Goal: Task Accomplishment & Management: Use online tool/utility

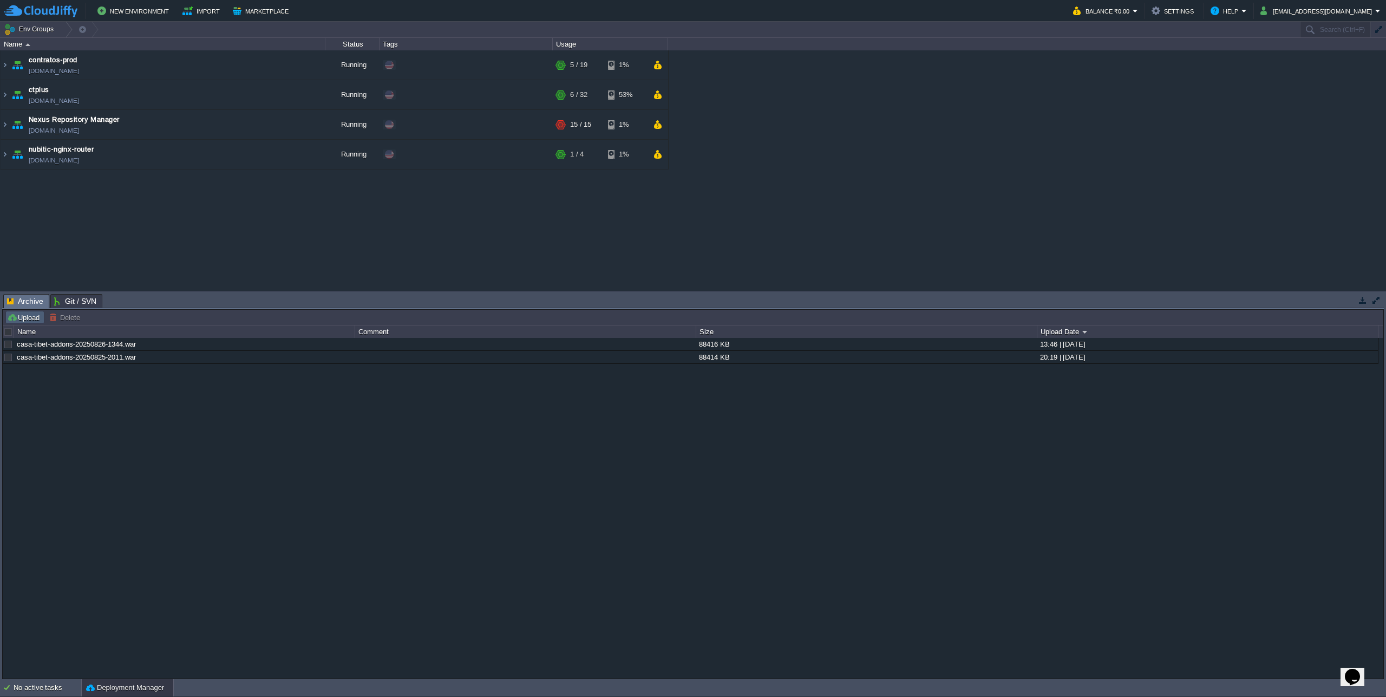
click at [31, 317] on button "Upload" at bounding box center [25, 317] width 36 height 10
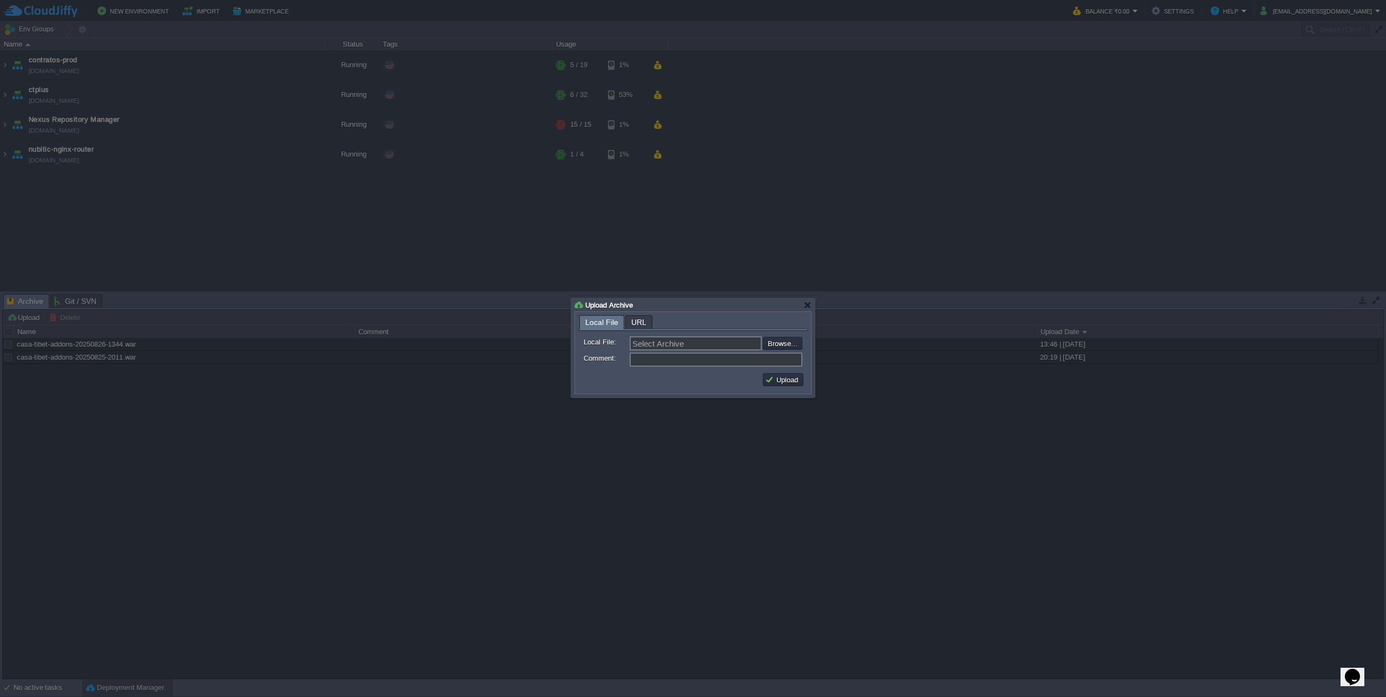
click at [804, 347] on form "Local File: Select Archive Browse... Comment:" at bounding box center [693, 350] width 230 height 38
click at [793, 344] on input "file" at bounding box center [733, 343] width 137 height 13
type input "C:\fakepath\casa-tibet-addons-20250826-1723.war"
type input "casa-tibet-addons-20250826-1723.war"
click at [789, 383] on button "Upload" at bounding box center [783, 380] width 36 height 10
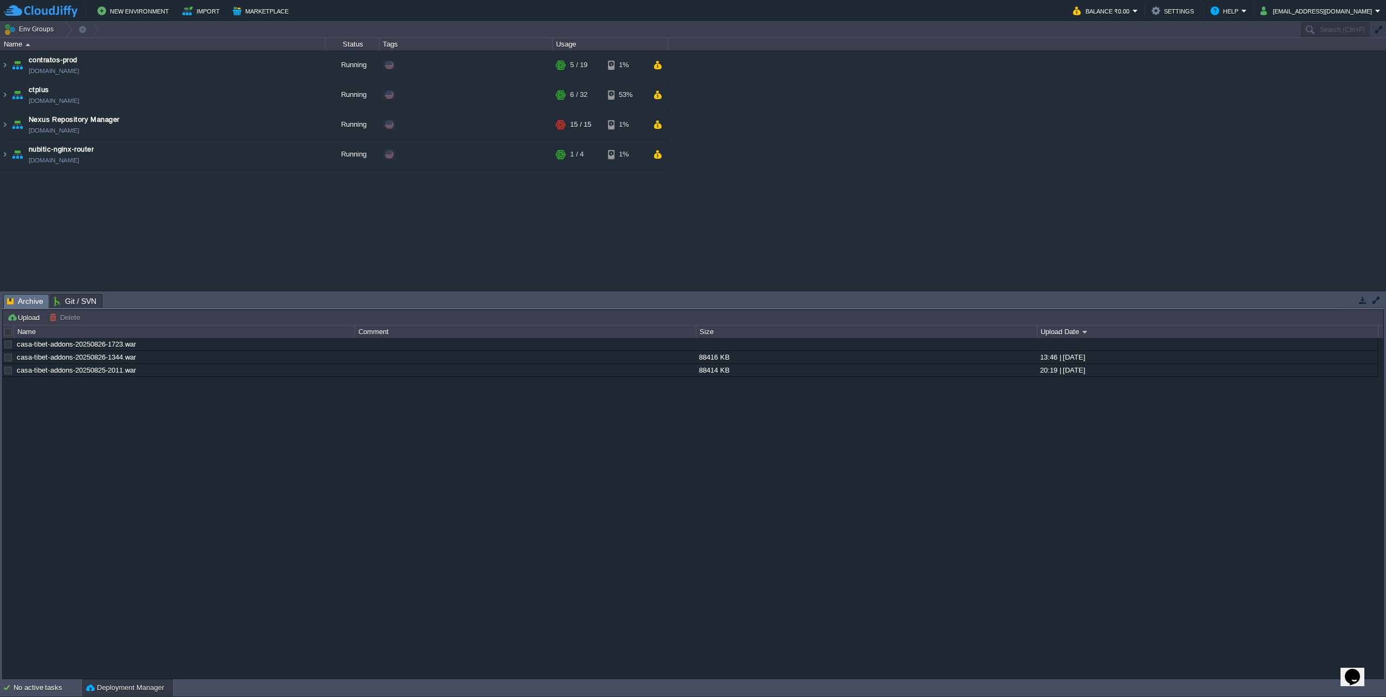
click at [604, 452] on div "casa-tibet-addons-20250826-1723.war casa-[GEOGRAPHIC_DATA]-addons-20250826-1344…" at bounding box center [693, 508] width 1381 height 340
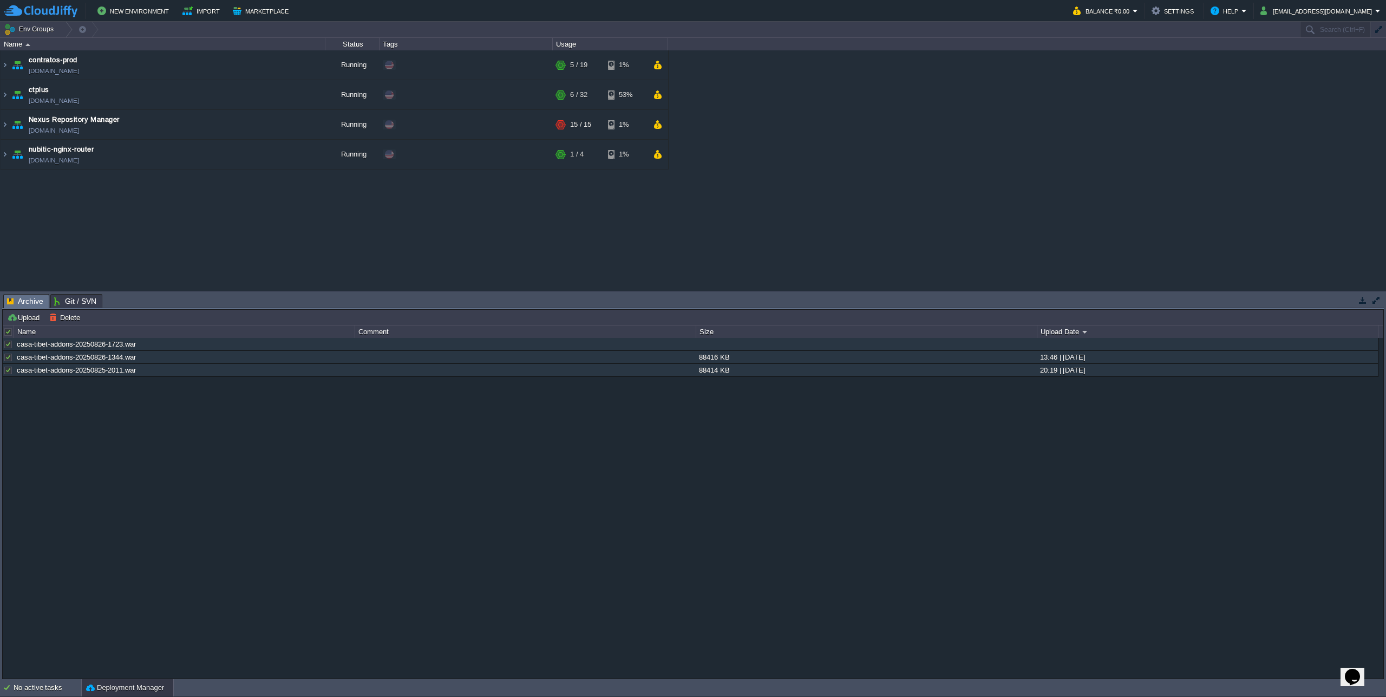
click at [8, 333] on div at bounding box center [9, 332] width 10 height 10
click at [61, 321] on button "Delete" at bounding box center [66, 317] width 34 height 10
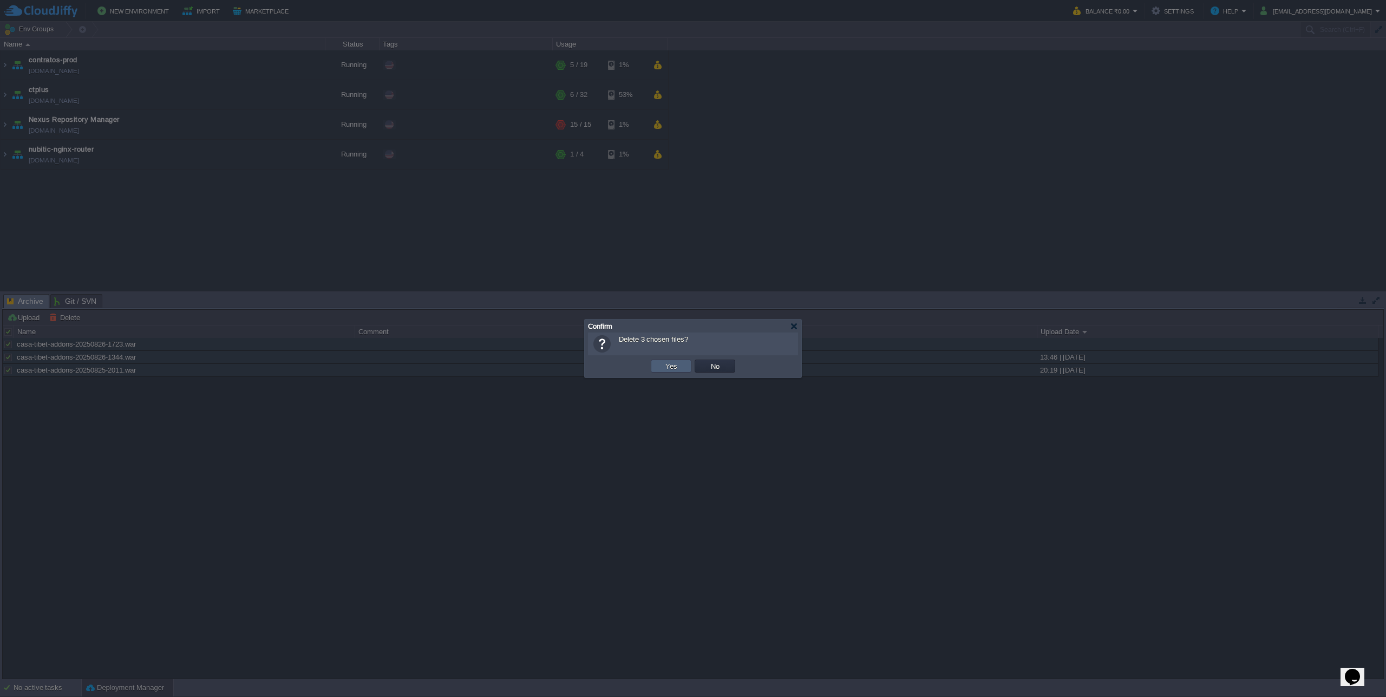
click at [677, 365] on button "Yes" at bounding box center [671, 366] width 18 height 10
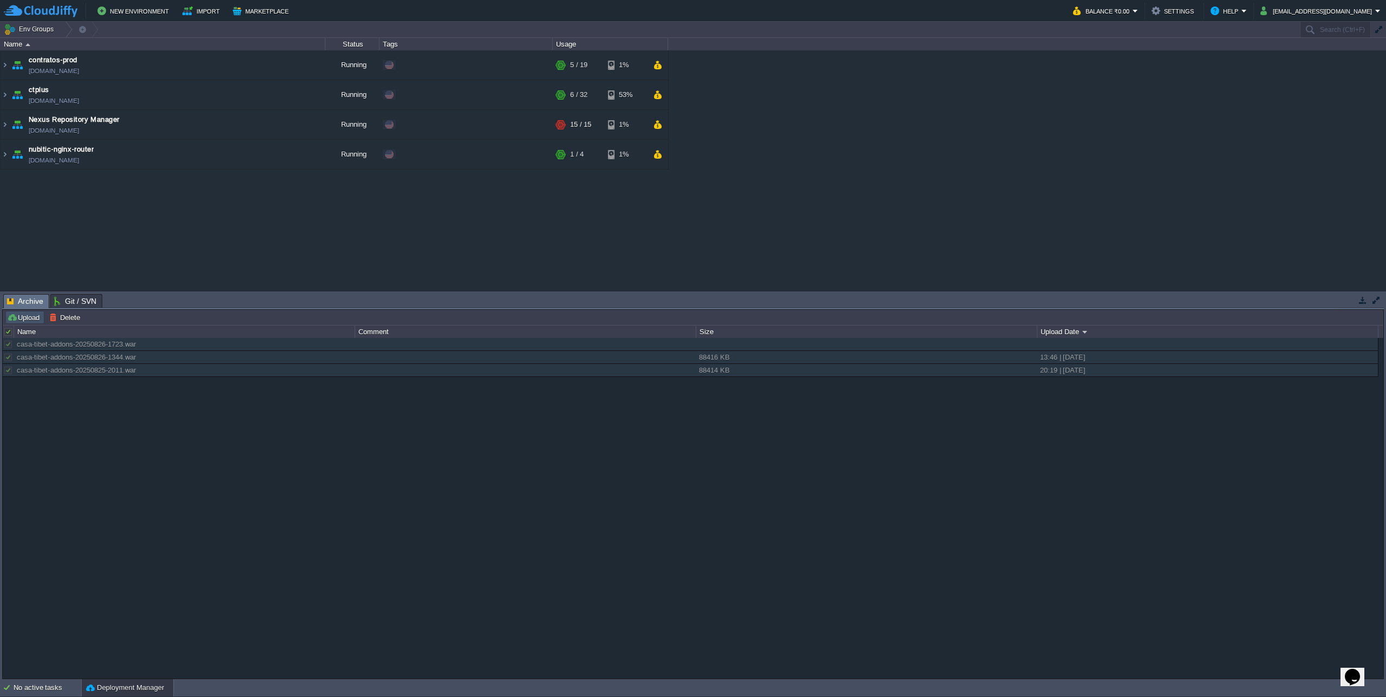
click at [19, 313] on button "Upload" at bounding box center [25, 317] width 36 height 10
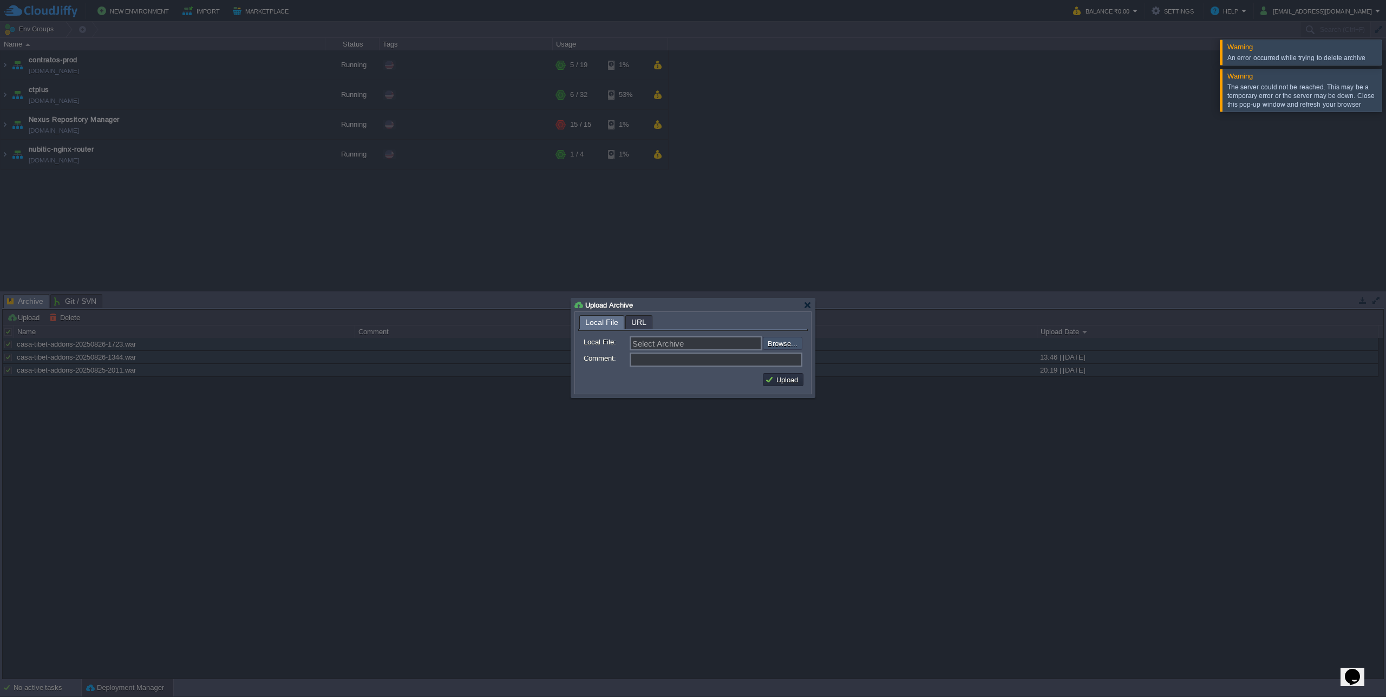
click at [792, 348] on input "file" at bounding box center [733, 343] width 137 height 13
type input "C:\fakepath\casa-tibet-addons-20250826-1723.war"
type input "casa-tibet-addons-20250826-1723.war"
click at [763, 380] on td "Upload" at bounding box center [783, 379] width 41 height 13
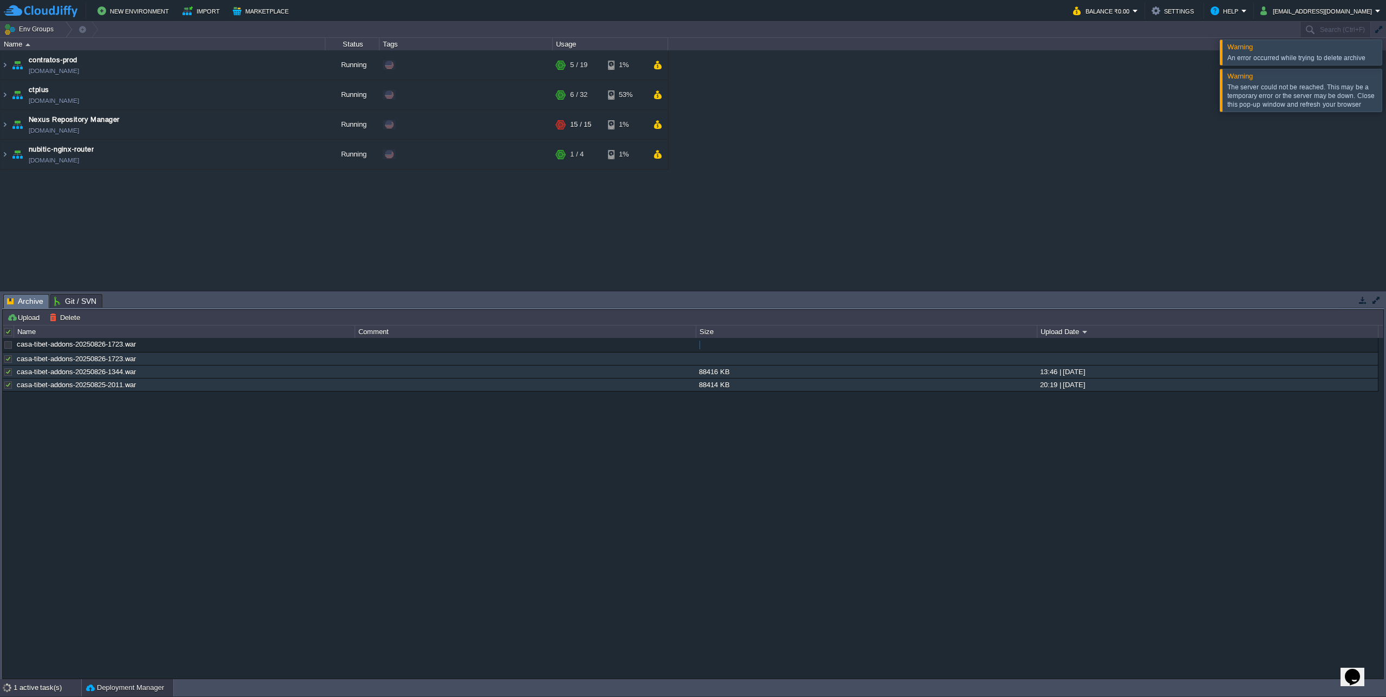
click at [39, 685] on div "1 active task(s)" at bounding box center [48, 687] width 68 height 17
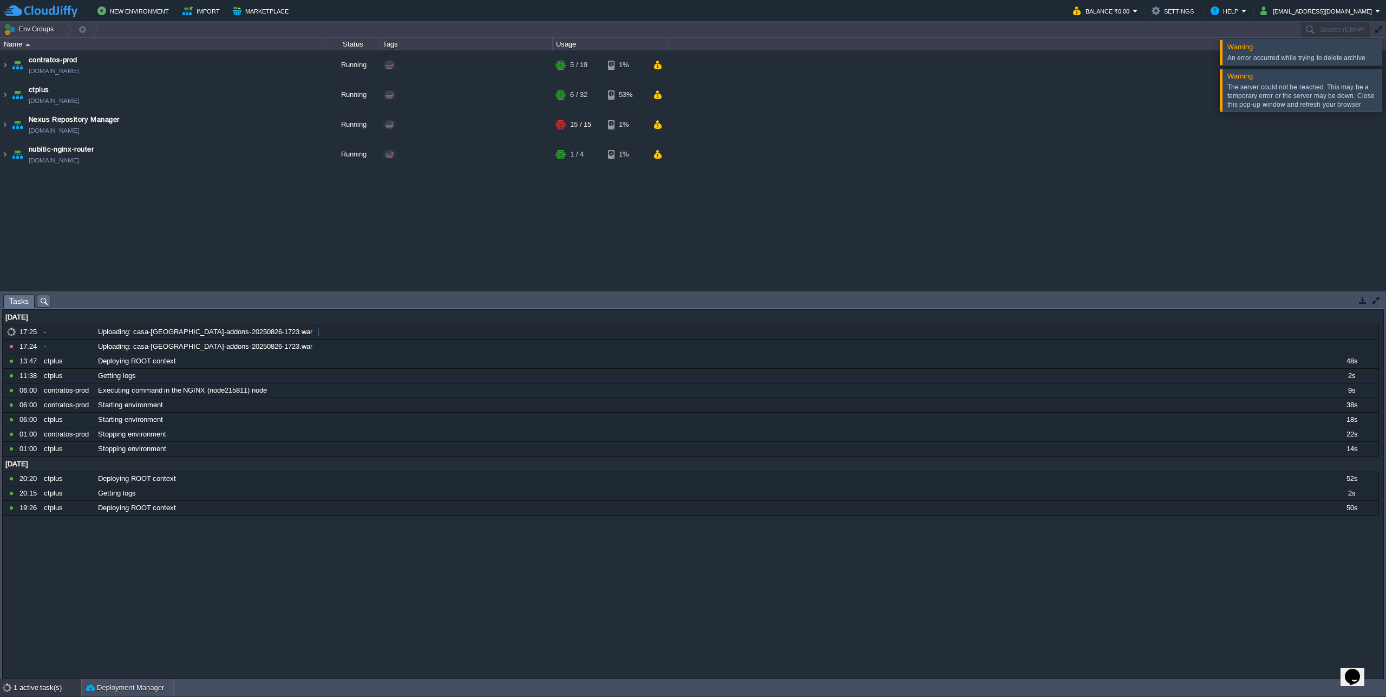
click at [1386, 92] on div at bounding box center [1399, 90] width 0 height 42
click at [1386, 58] on div at bounding box center [1399, 52] width 0 height 25
click at [106, 687] on button "Deployment Manager" at bounding box center [125, 687] width 78 height 11
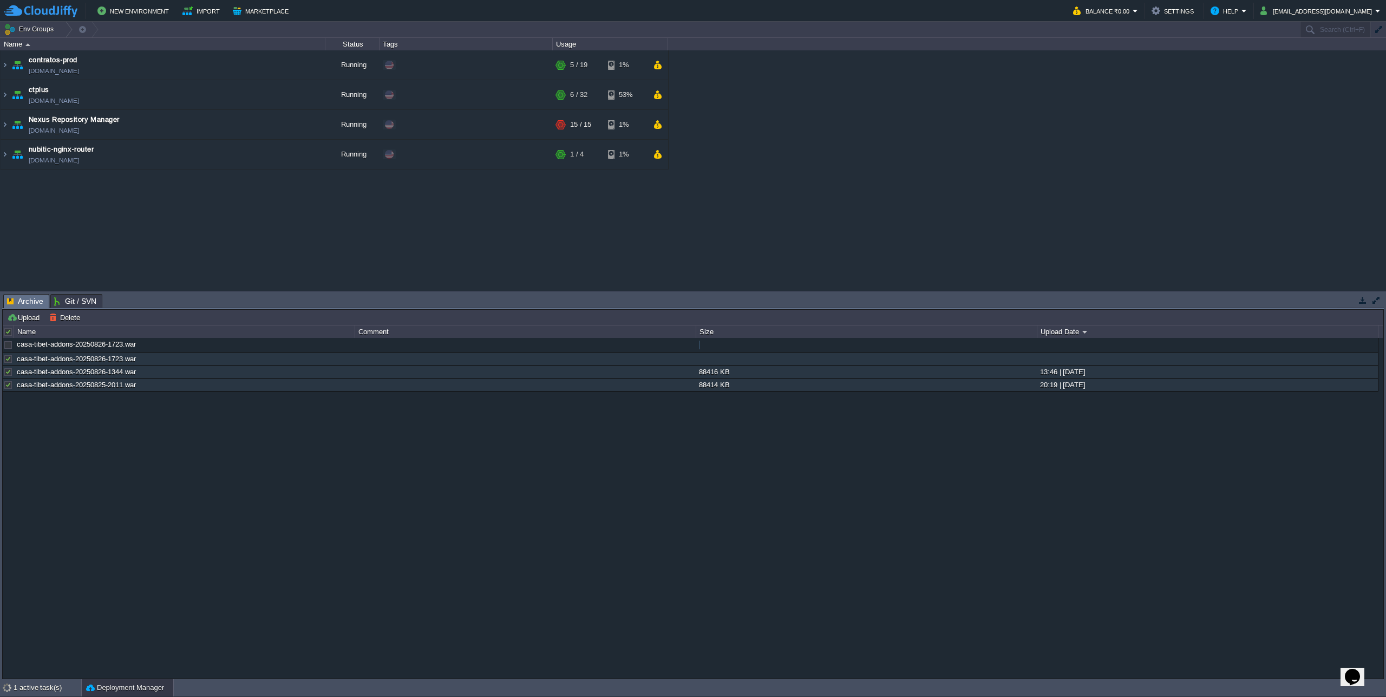
click at [428, 531] on div "casa-tibet-addons-20250826-1723.war casa-[GEOGRAPHIC_DATA]-addons-20250826-1723…" at bounding box center [693, 508] width 1381 height 340
click at [6, 95] on img at bounding box center [5, 94] width 9 height 29
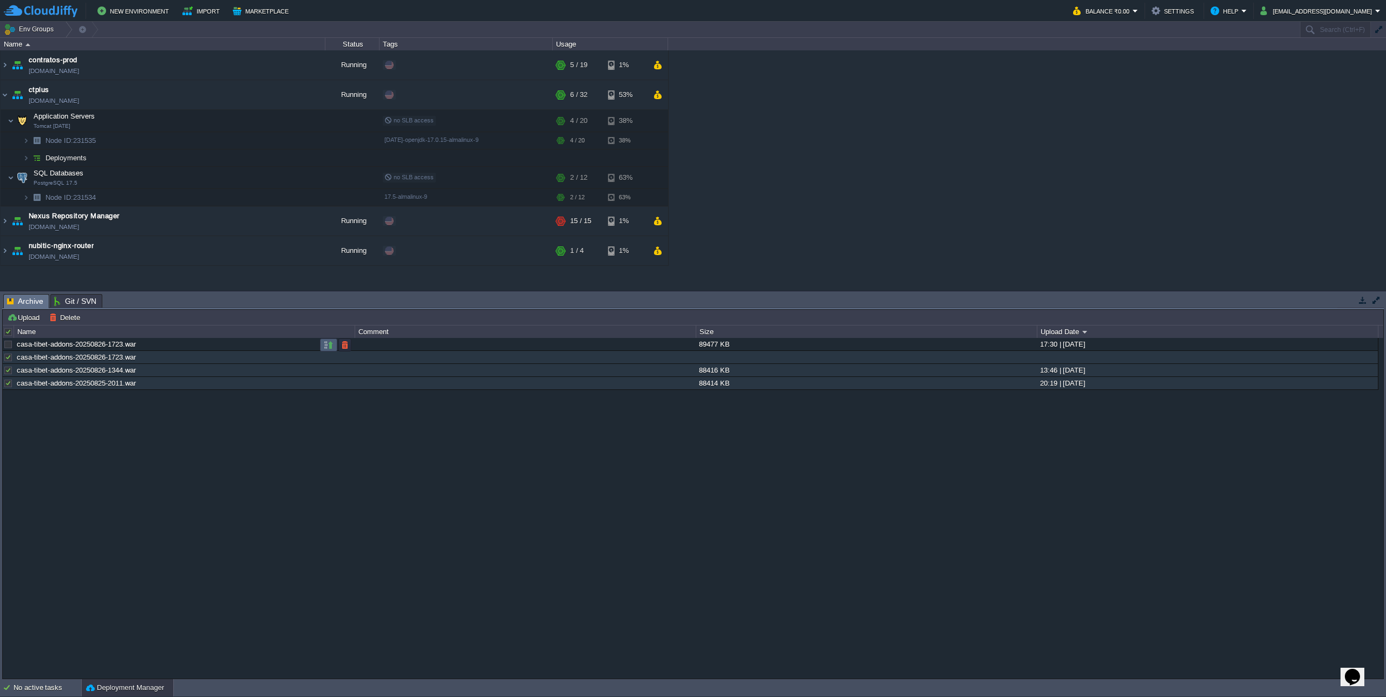
click at [325, 348] on button "button" at bounding box center [329, 345] width 10 height 10
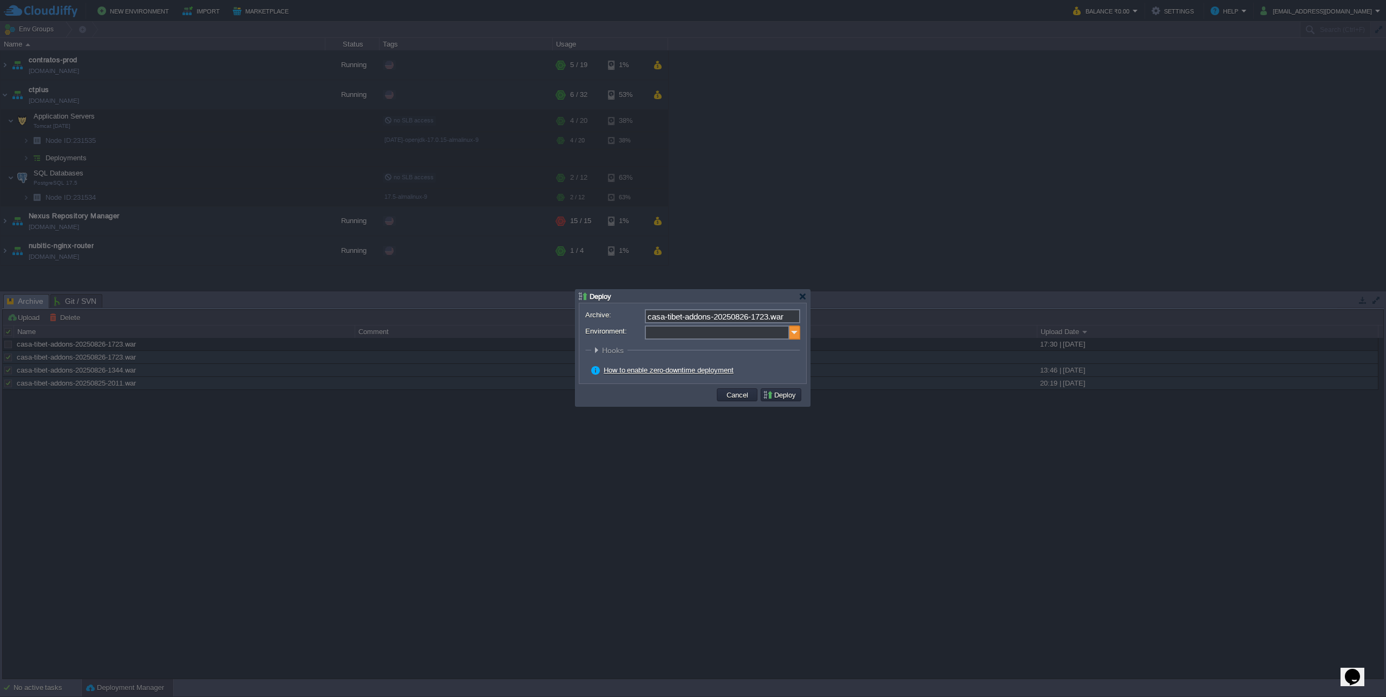
click at [794, 335] on img at bounding box center [794, 332] width 11 height 14
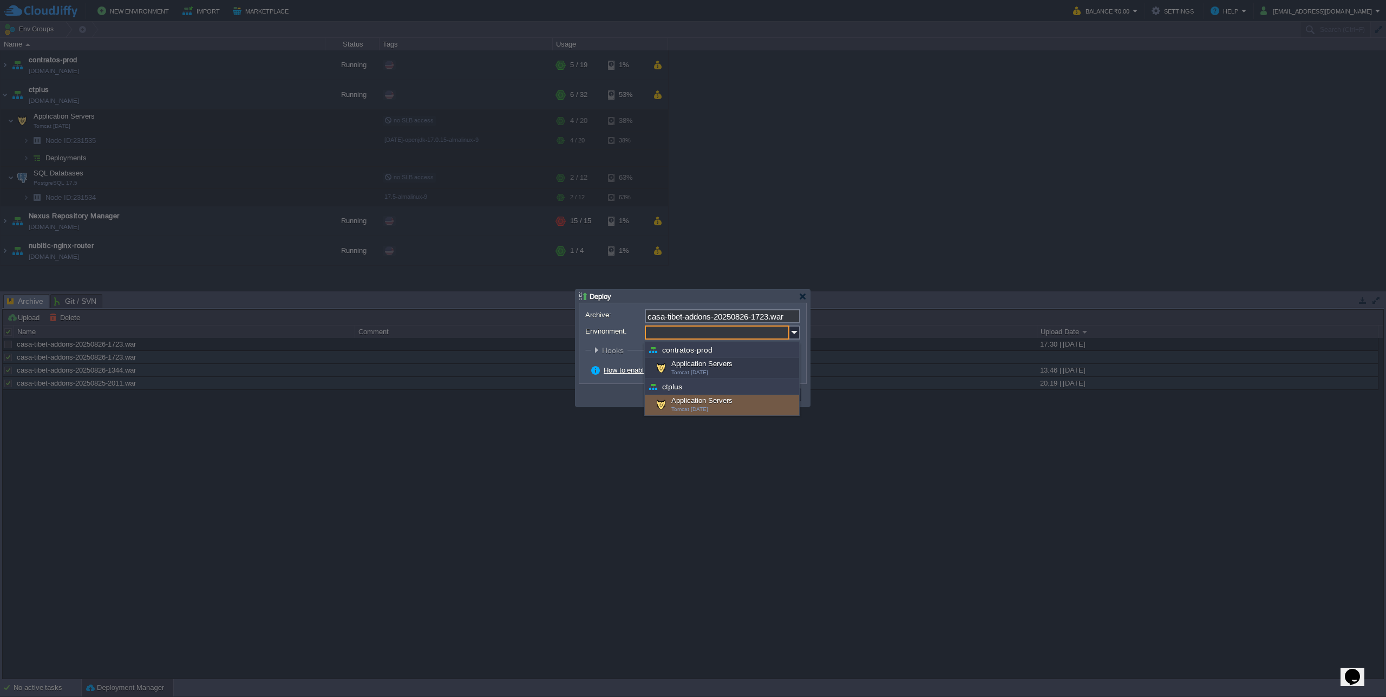
click at [694, 406] on div "Application Servers Tomcat [DATE]" at bounding box center [722, 405] width 154 height 21
type input "Application Servers (ctplus)"
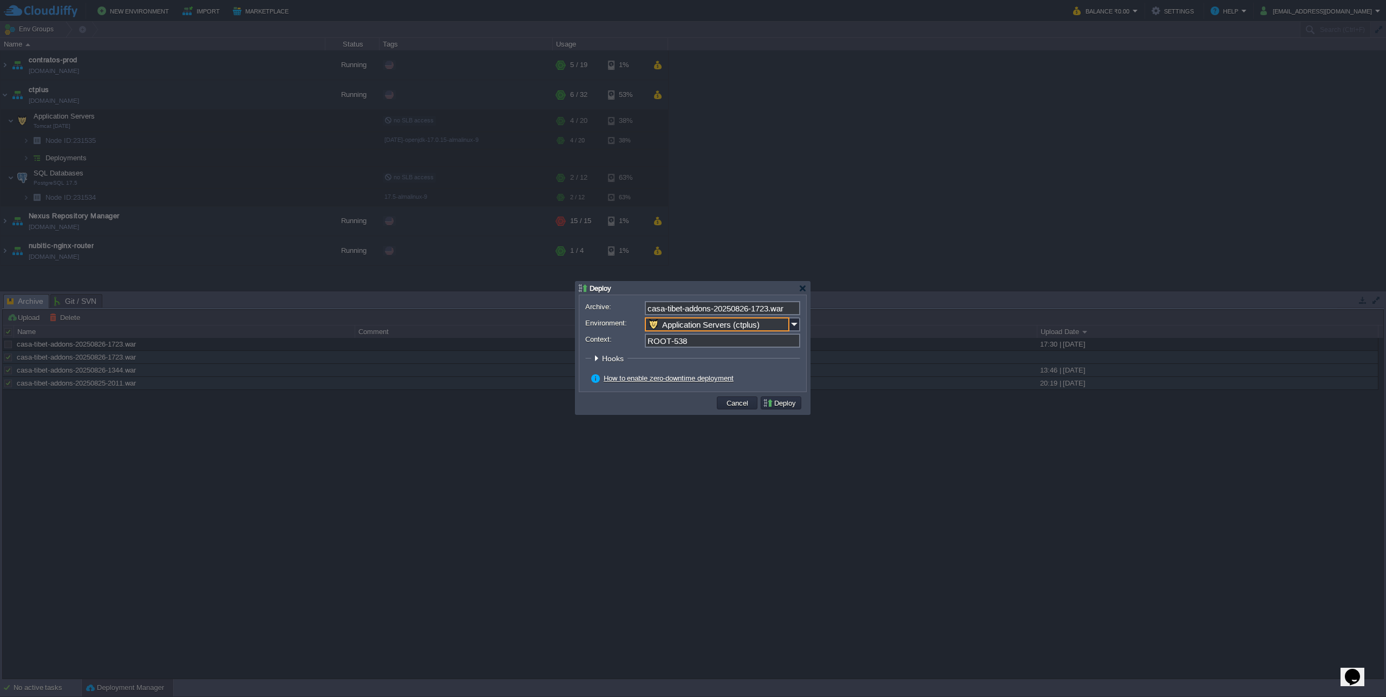
click at [691, 347] on input "ROOT-538" at bounding box center [722, 341] width 155 height 14
drag, startPoint x: 669, startPoint y: 342, endPoint x: 708, endPoint y: 286, distance: 68.2
click at [669, 342] on input "ROOT-538" at bounding box center [722, 341] width 155 height 14
type input "ROOT"
click at [775, 407] on button "Deploy" at bounding box center [781, 403] width 36 height 10
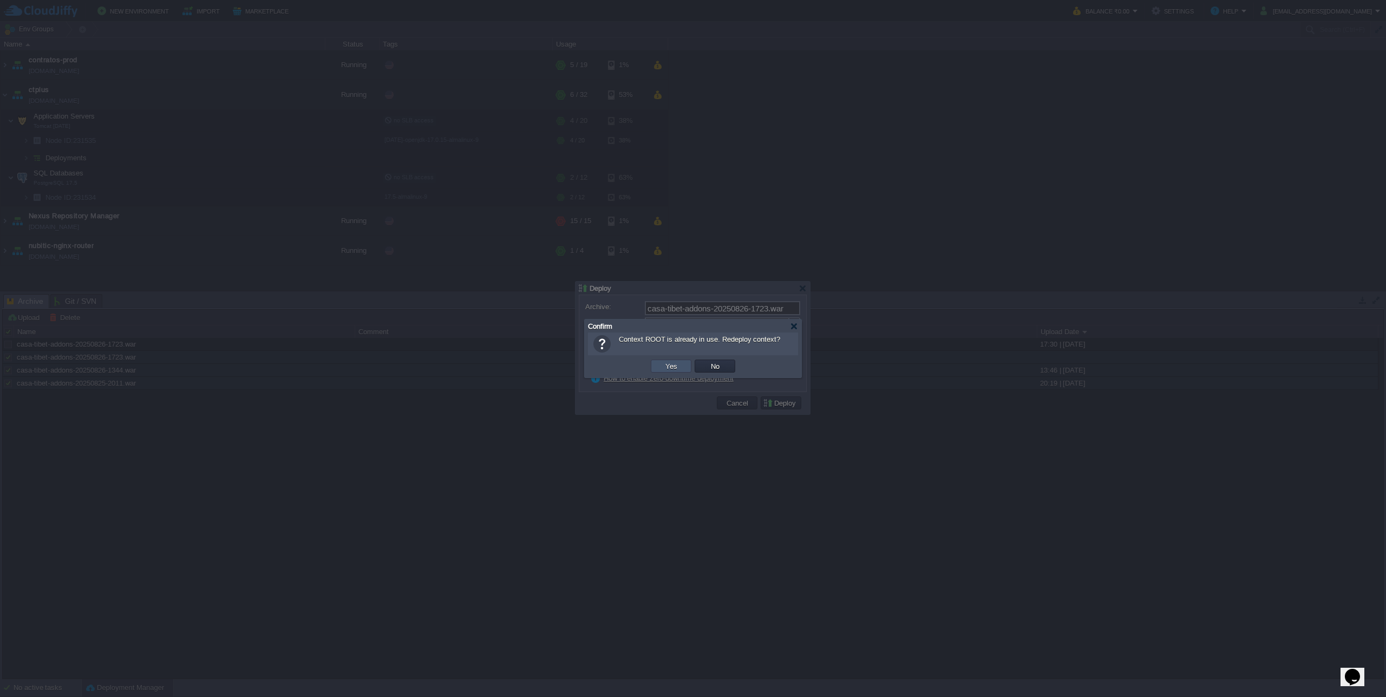
click at [667, 368] on button "Yes" at bounding box center [671, 366] width 18 height 10
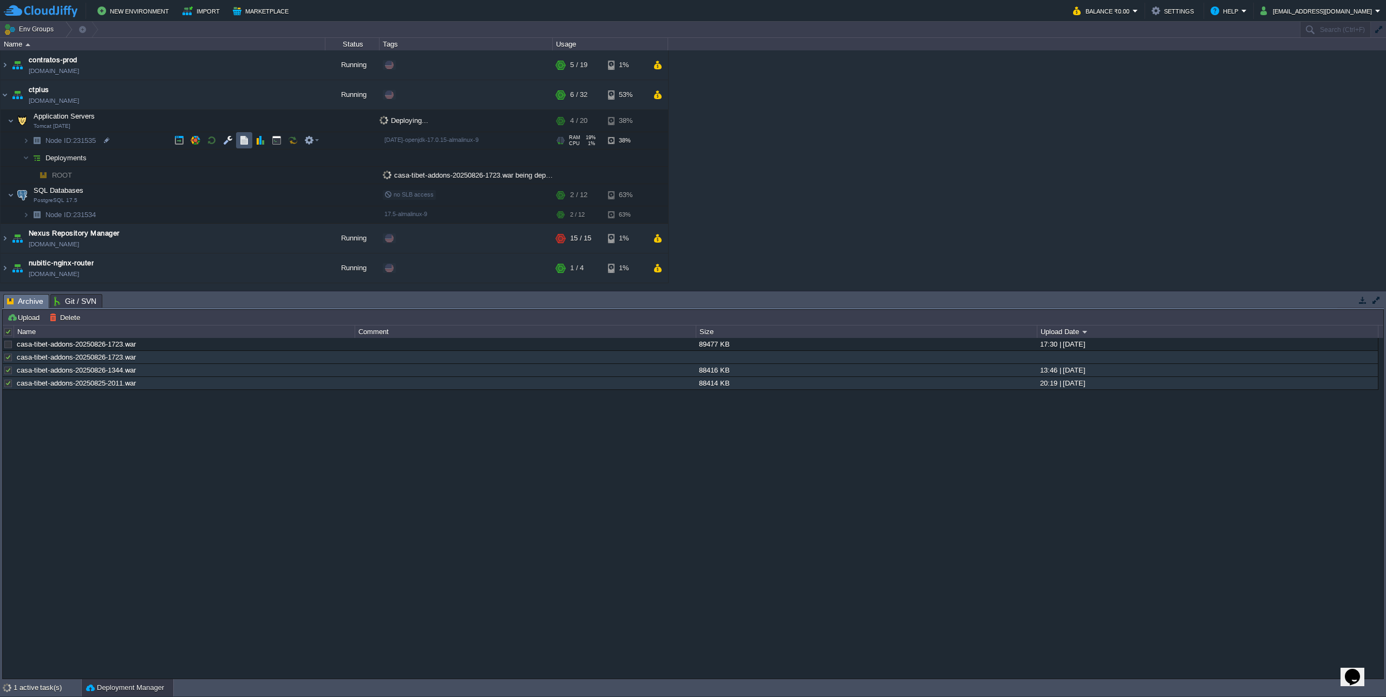
click at [243, 140] on button "button" at bounding box center [244, 140] width 10 height 10
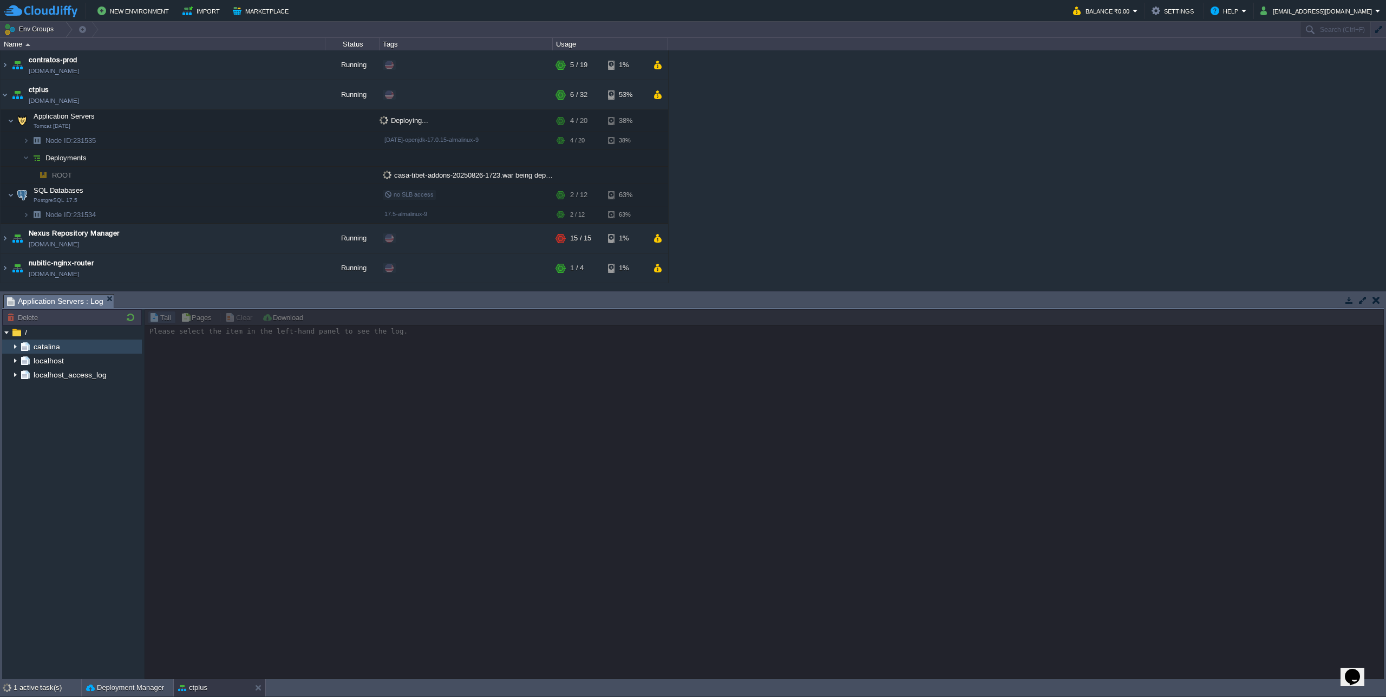
click at [16, 347] on img at bounding box center [15, 346] width 9 height 14
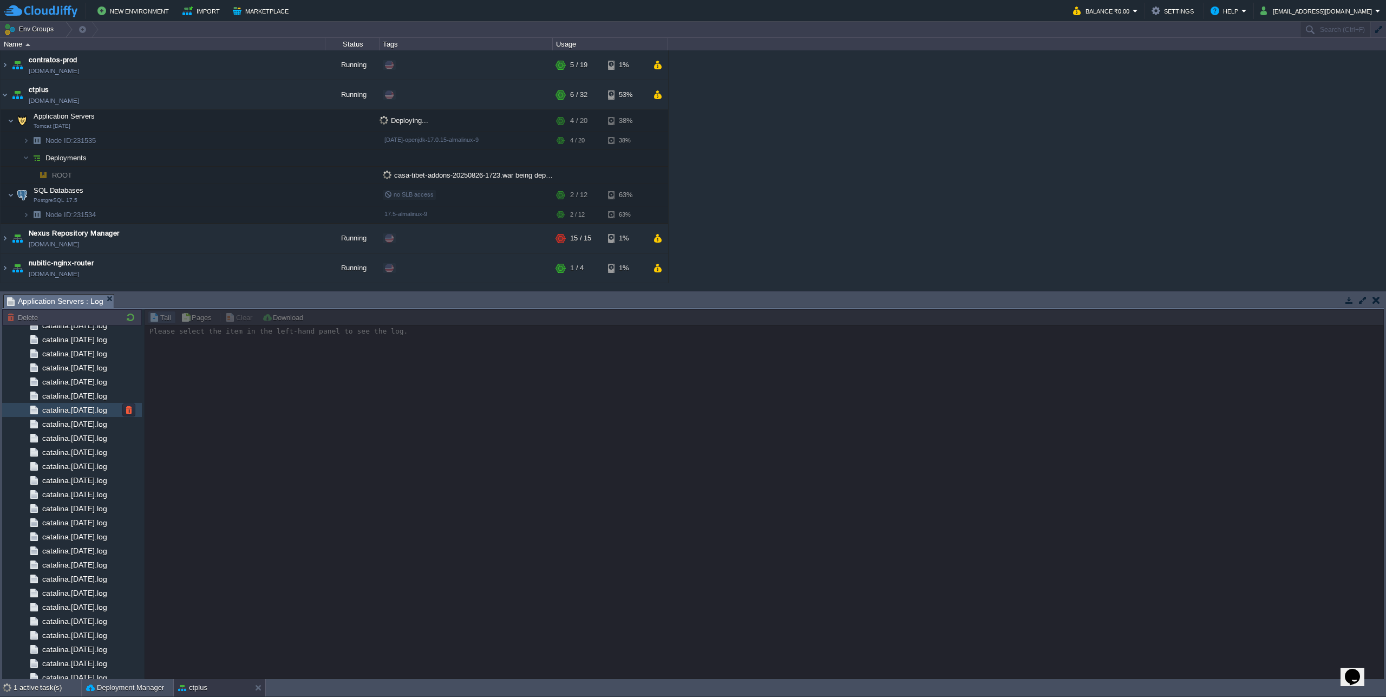
scroll to position [520, 0]
click at [51, 648] on span "catalina.out" at bounding box center [61, 643] width 43 height 10
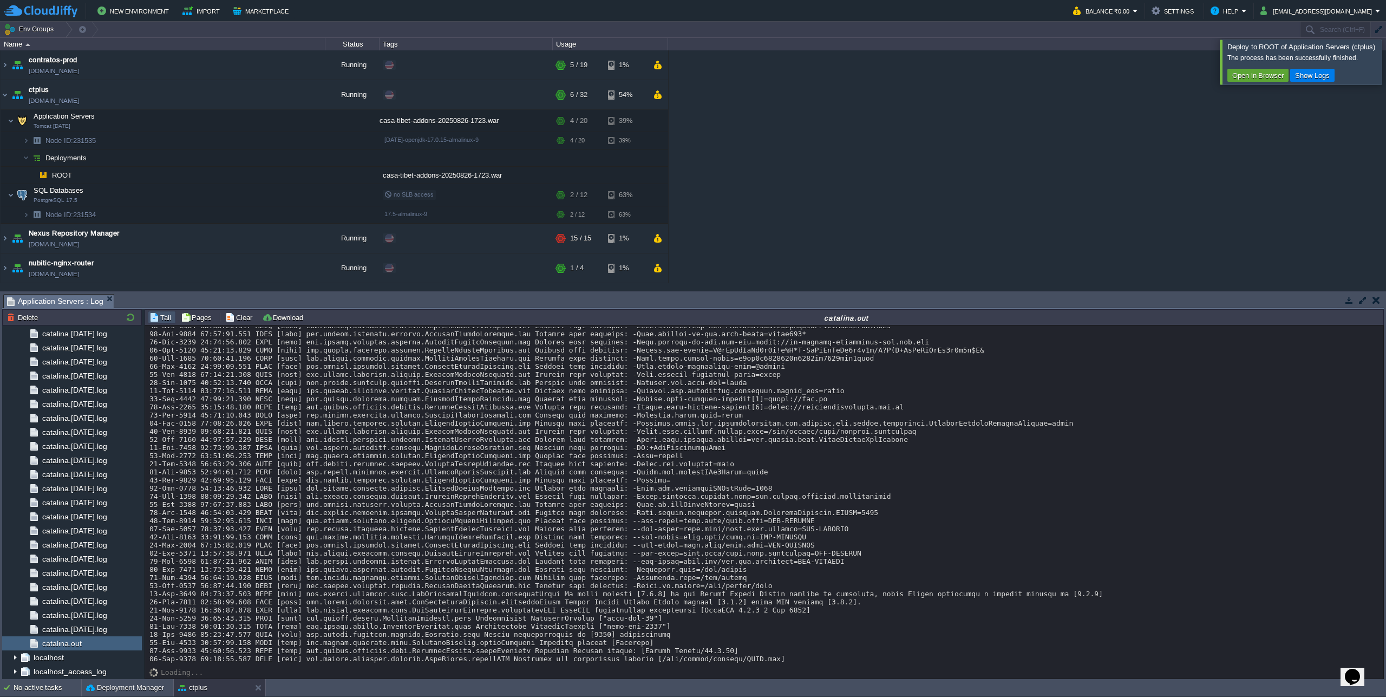
scroll to position [10601, 0]
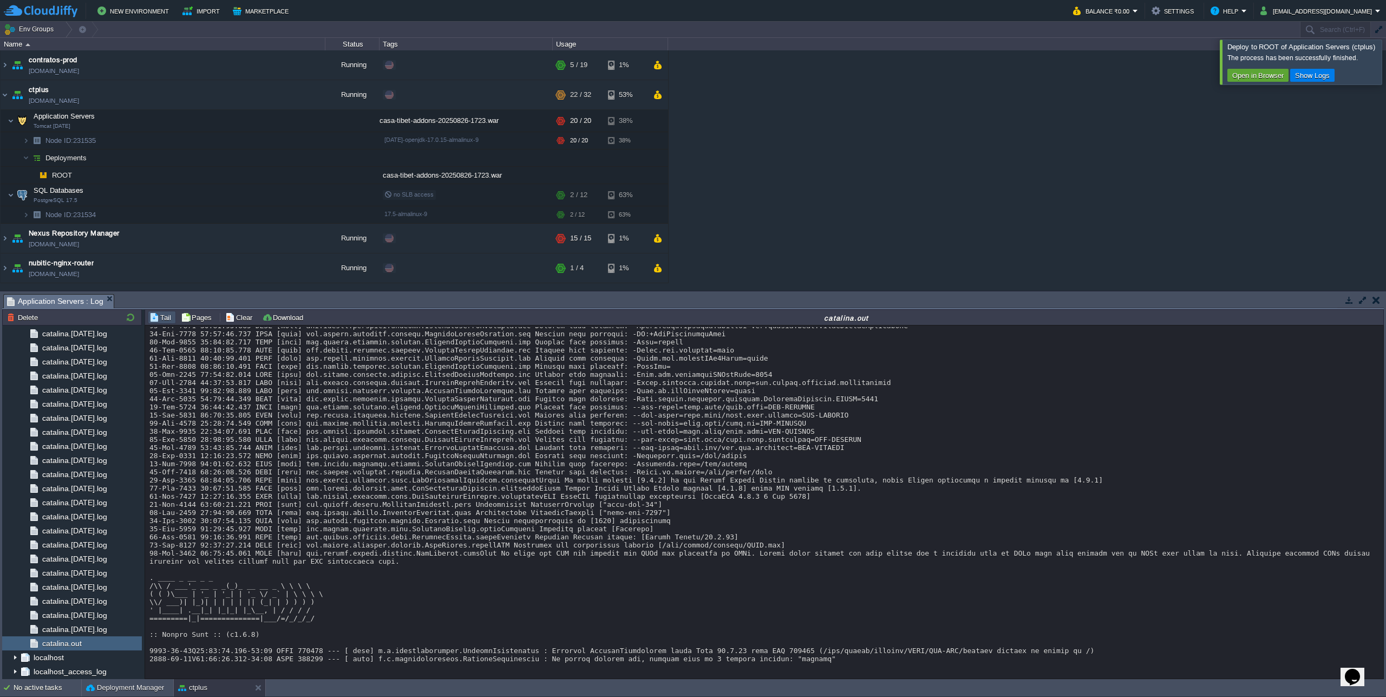
click at [1386, 80] on div at bounding box center [1399, 62] width 0 height 44
